Goal: Task Accomplishment & Management: Complete application form

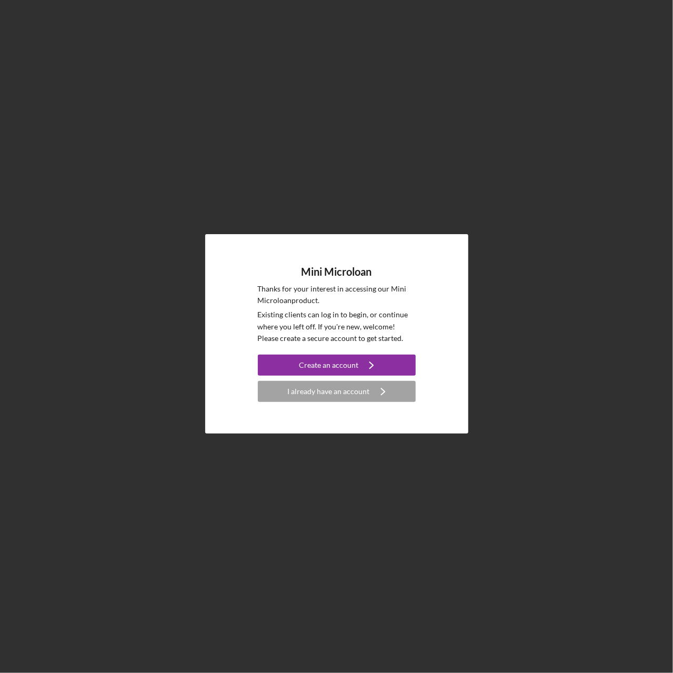
click at [253, 162] on div "Mini Microloan Thanks for your interest in accessing our Mini Microloan product…" at bounding box center [336, 334] width 663 height 668
